Goal: Transaction & Acquisition: Obtain resource

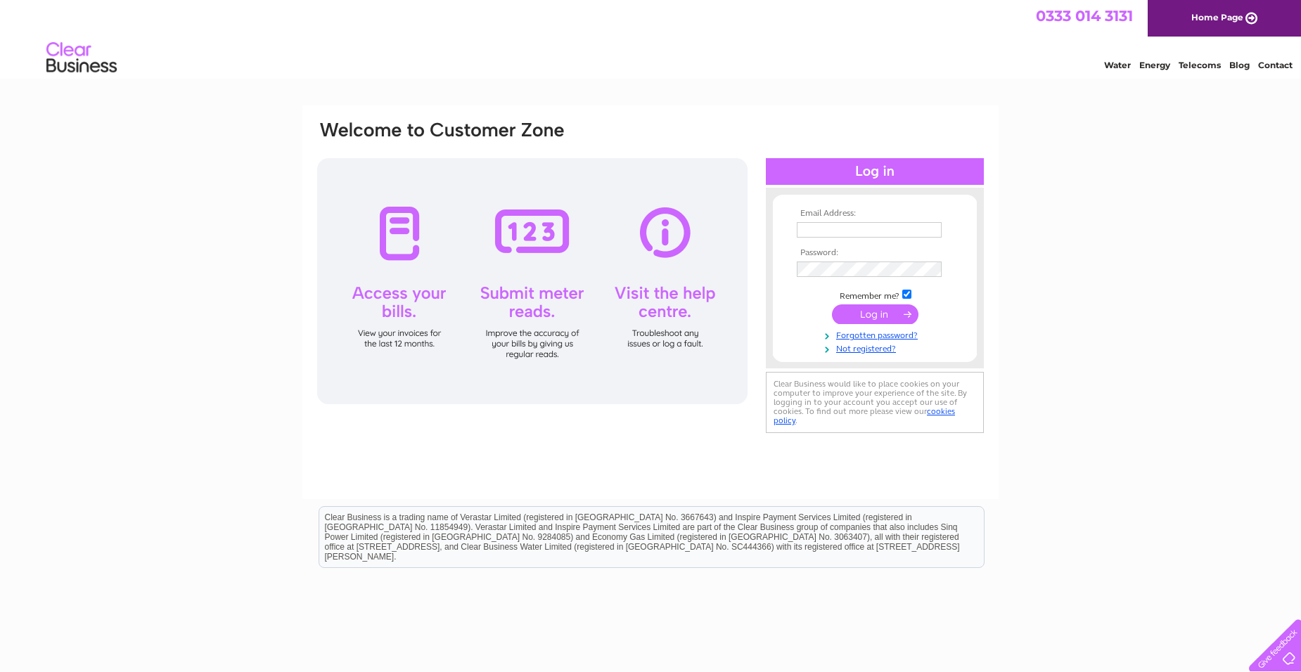
type input "jstaylorservicesltd@btconnect.com"
click at [883, 314] on input "submit" at bounding box center [875, 314] width 86 height 20
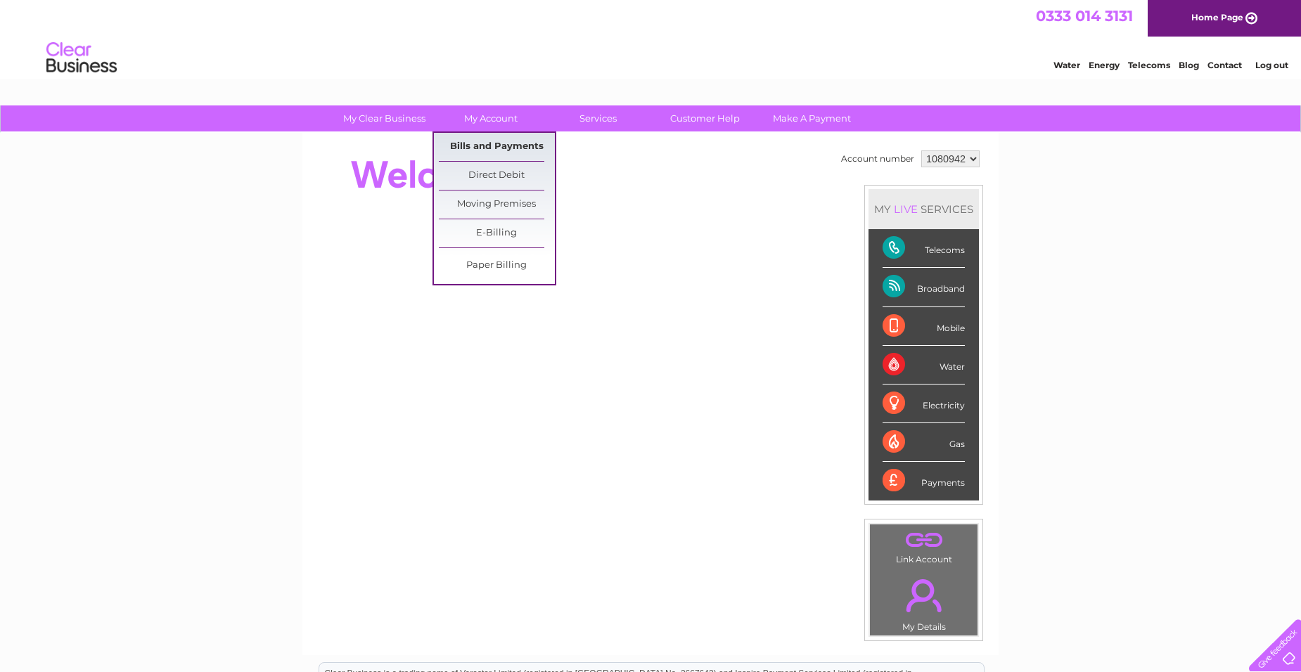
click at [506, 144] on link "Bills and Payments" at bounding box center [497, 147] width 116 height 28
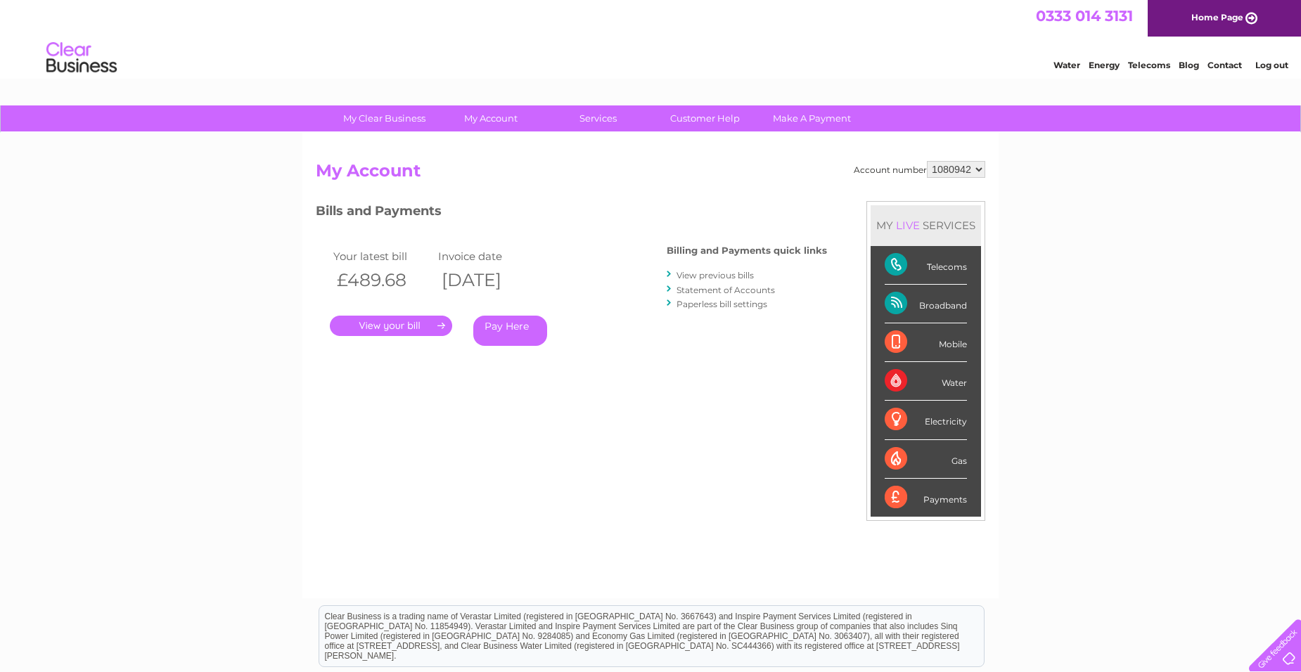
click at [401, 326] on link "." at bounding box center [391, 326] width 122 height 20
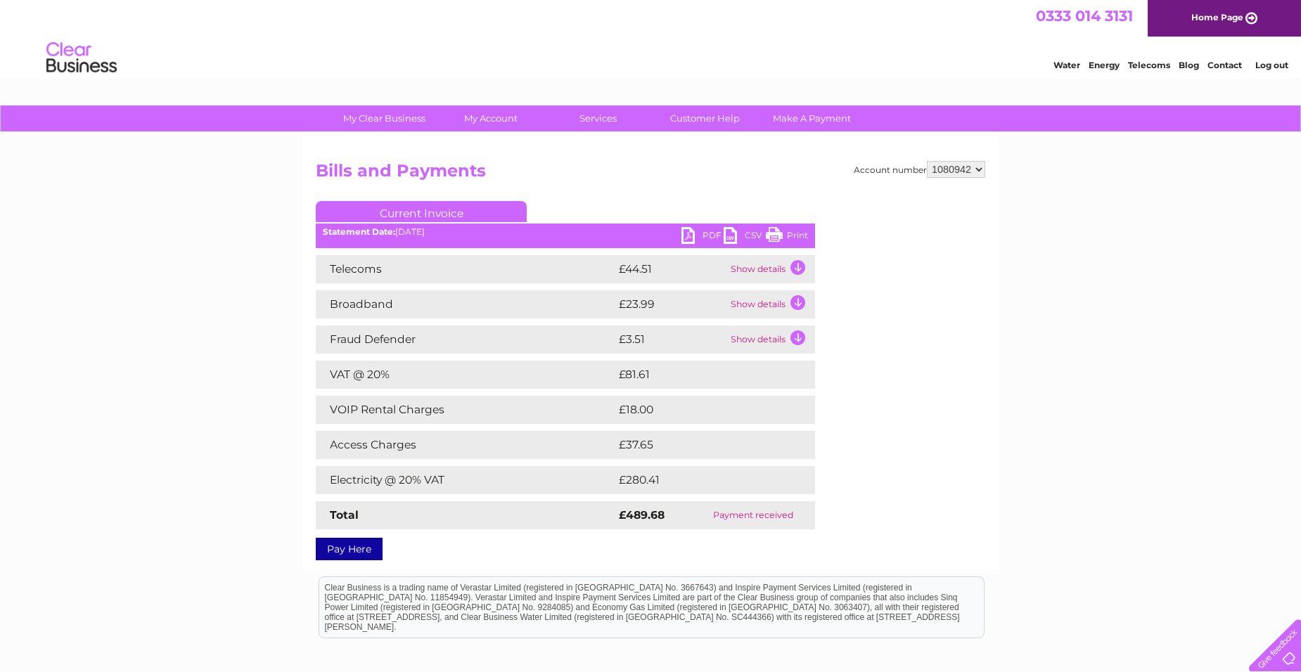
click at [688, 241] on link "PDF" at bounding box center [702, 237] width 42 height 20
click at [1274, 66] on link "Log out" at bounding box center [1271, 65] width 33 height 11
